Goal: Task Accomplishment & Management: Complete application form

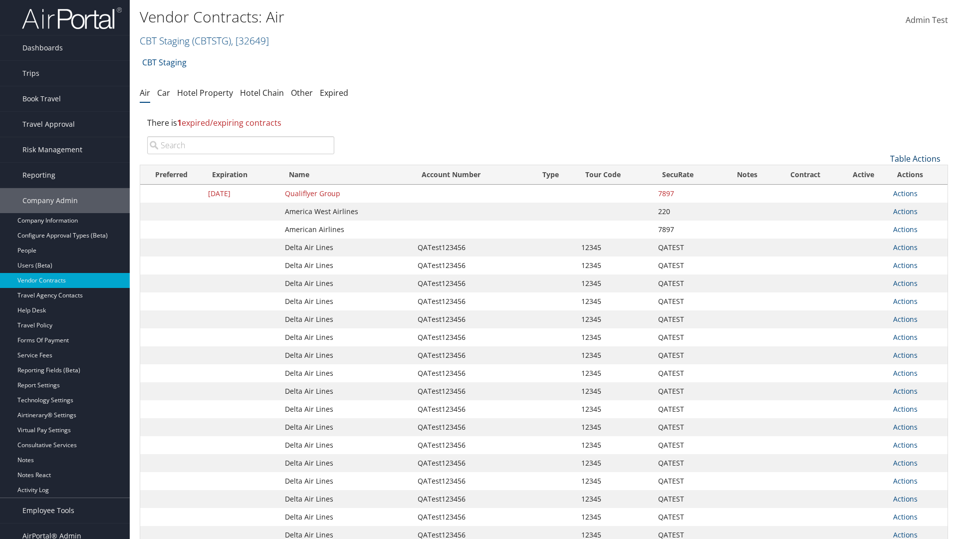
click at [915, 159] on link "Table Actions" at bounding box center [915, 158] width 50 height 11
click at [882, 174] on link "Create New Contract" at bounding box center [881, 174] width 131 height 17
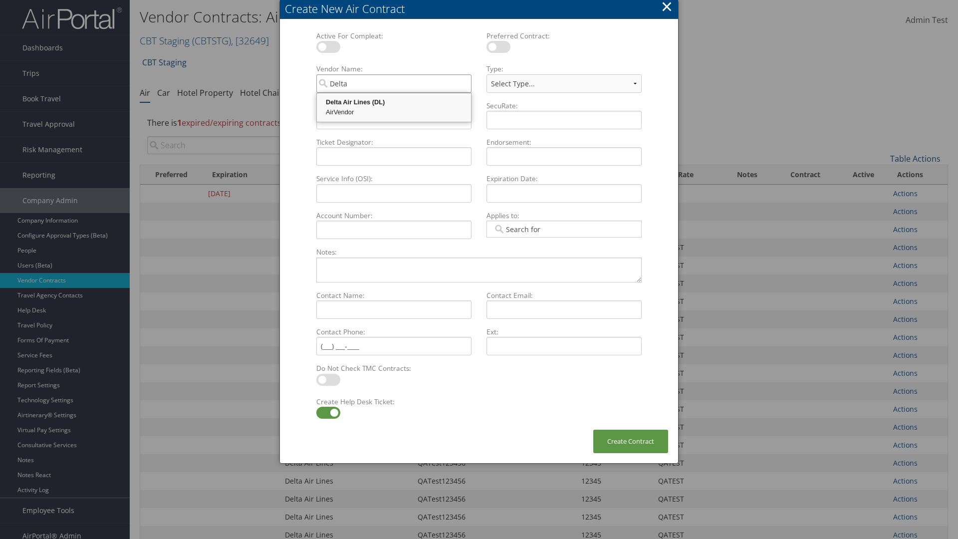
type input "Delta Air Lines"
select select "[object Object]"
type input "Delta Air Lines"
type input "QATest123456"
type input "12345"
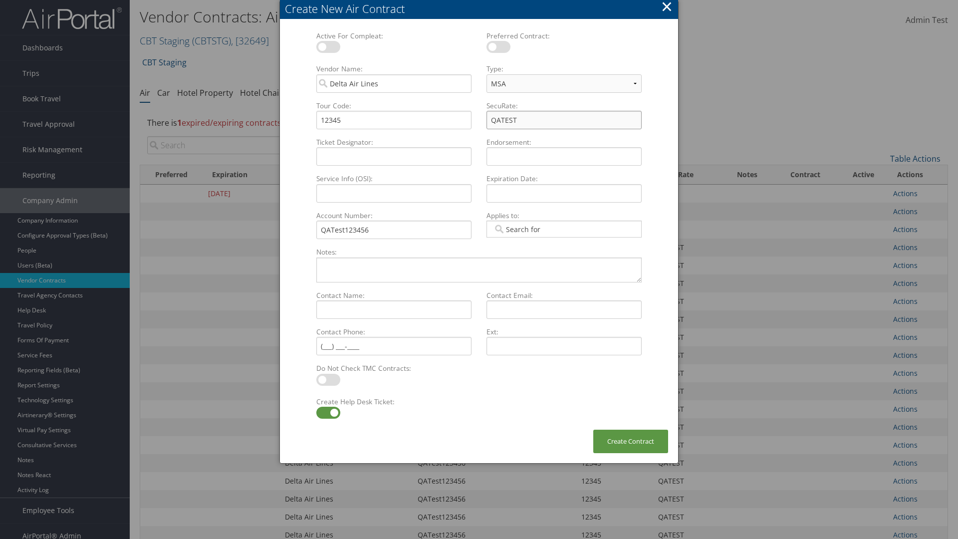
type input "QATEST"
click at [328, 413] on label at bounding box center [328, 413] width 24 height 12
click at [328, 413] on input "checkbox" at bounding box center [324, 414] width 6 height 6
checkbox input "false"
type textarea "QA Testing"
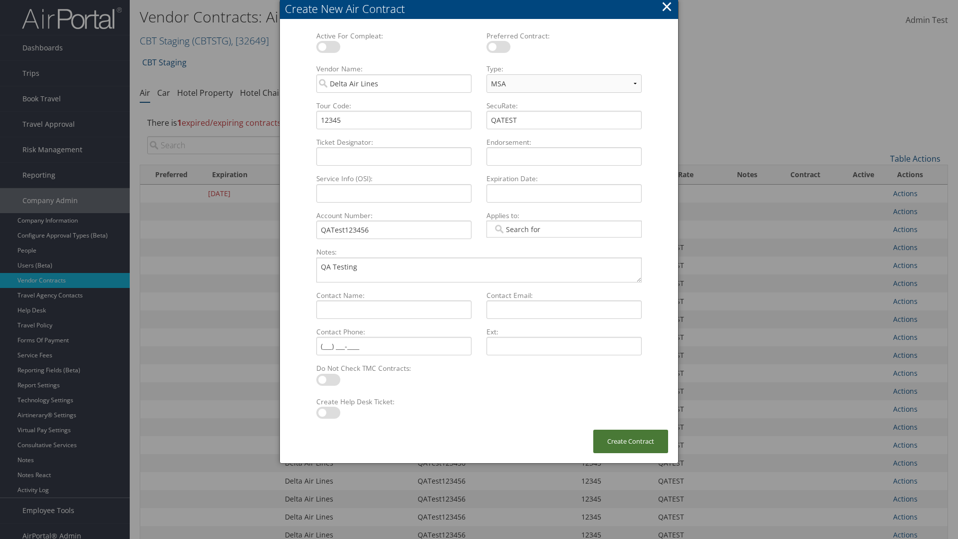
click at [631, 441] on button "Create Contract" at bounding box center [630, 441] width 75 height 23
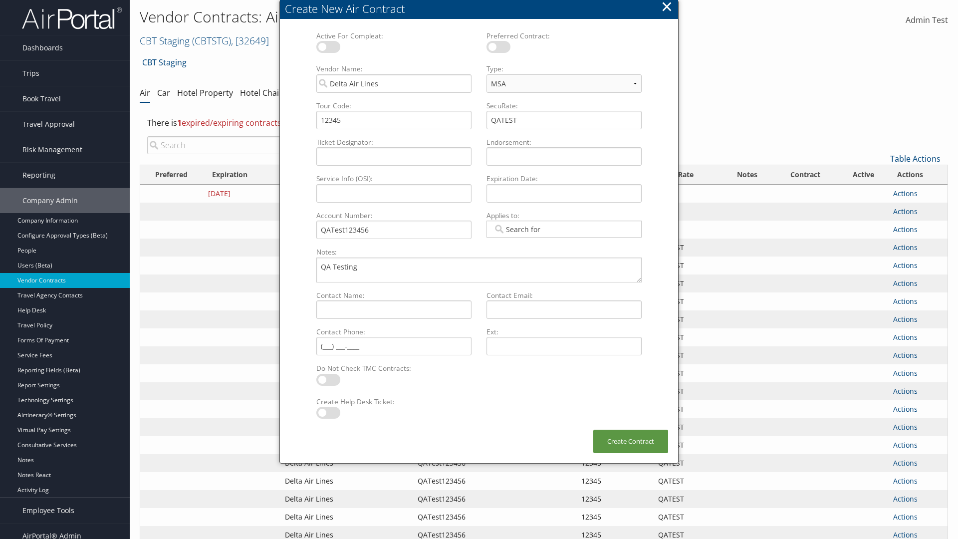
click at [240, 145] on input "search" at bounding box center [240, 145] width 187 height 18
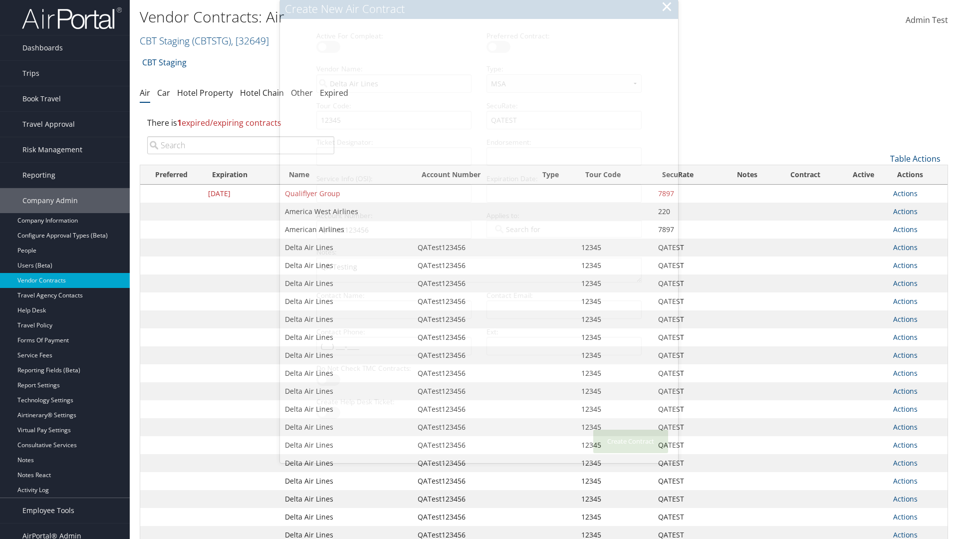
type input "QATest123456"
